Goal: Find specific page/section: Find specific page/section

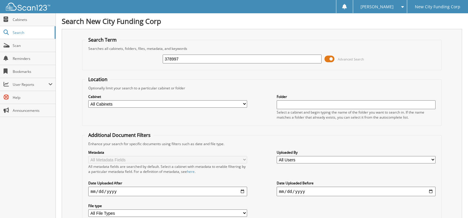
type input "378997"
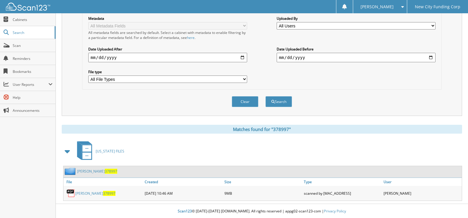
scroll to position [135, 0]
click at [93, 192] on link "[PERSON_NAME] 378997" at bounding box center [95, 192] width 40 height 5
